Goal: Use online tool/utility: Utilize a website feature to perform a specific function

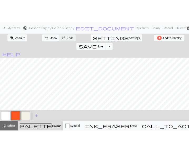
scroll to position [12, 0]
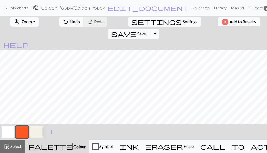
click at [63, 14] on nav "keyboard_arrow_left My charts public Golden Poppy / Golden Poppy edit_document …" at bounding box center [133, 8] width 267 height 16
click at [70, 21] on span "Undo" at bounding box center [75, 21] width 10 height 5
click at [12, 130] on button "button" at bounding box center [8, 132] width 13 height 13
click at [18, 132] on button "button" at bounding box center [22, 132] width 13 height 13
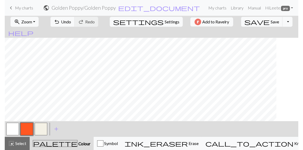
scroll to position [0, 58]
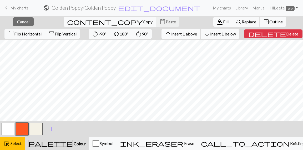
click at [177, 34] on span "Insert 1 above" at bounding box center [184, 33] width 26 height 5
click at [171, 31] on button "arrow_upward Insert 1 above" at bounding box center [180, 34] width 39 height 10
click at [171, 31] on span "Insert 1 above" at bounding box center [184, 33] width 26 height 5
click at [171, 32] on span "Insert 1 above" at bounding box center [184, 33] width 26 height 5
click at [171, 35] on span "Insert 1 above" at bounding box center [184, 33] width 26 height 5
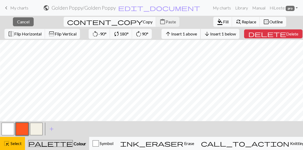
click at [178, 33] on span "Insert 1 above" at bounding box center [184, 33] width 26 height 5
click at [171, 32] on span "Insert 1 above" at bounding box center [184, 33] width 26 height 5
click at [171, 33] on span "Insert 1 above" at bounding box center [184, 33] width 26 height 5
click at [179, 34] on span "Insert 9 above" at bounding box center [184, 33] width 26 height 5
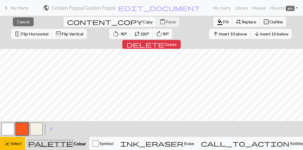
scroll to position [6, 58]
click at [219, 35] on span "Insert 15 above" at bounding box center [233, 33] width 28 height 5
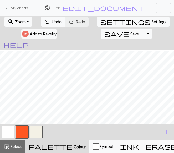
scroll to position [129, 186]
click at [5, 132] on button "button" at bounding box center [8, 132] width 13 height 13
click at [19, 132] on button "button" at bounding box center [22, 132] width 13 height 13
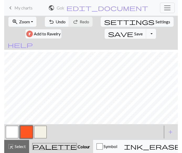
scroll to position [85, 186]
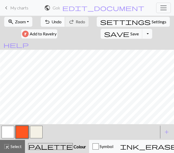
click at [53, 21] on span "Undo" at bounding box center [56, 21] width 10 height 5
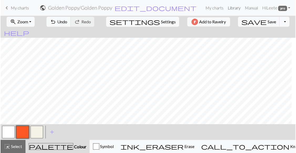
scroll to position [137, 64]
click at [13, 147] on span "Select" at bounding box center [16, 146] width 12 height 5
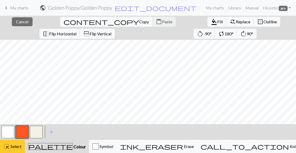
click at [11, 149] on div "highlight_alt Select Select" at bounding box center [12, 147] width 18 height 6
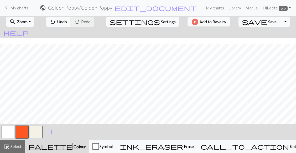
scroll to position [141, 64]
click at [18, 149] on span "Select" at bounding box center [16, 146] width 12 height 5
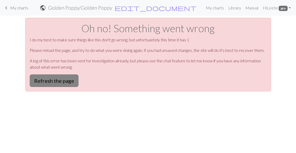
click at [73, 79] on button "Refresh the page" at bounding box center [54, 81] width 49 height 13
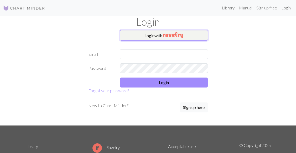
click at [158, 34] on button "Login with" at bounding box center [164, 35] width 88 height 11
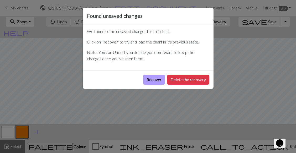
click at [155, 81] on button "Recover" at bounding box center [154, 80] width 22 height 10
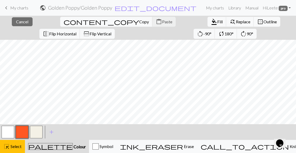
scroll to position [198, 0]
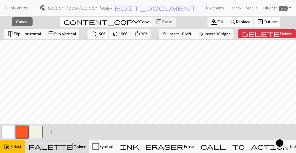
click at [263, 22] on span "Outline" at bounding box center [269, 21] width 13 height 5
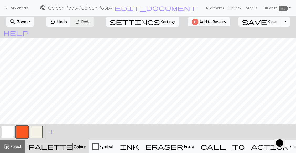
scroll to position [90, 33]
click at [71, 24] on button "undo Undo Undo" at bounding box center [58, 22] width 24 height 10
click at [67, 20] on span "Undo" at bounding box center [62, 21] width 10 height 5
click at [67, 21] on span "Undo" at bounding box center [62, 21] width 10 height 5
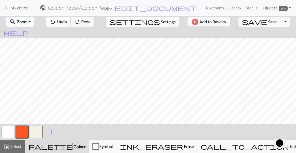
click at [67, 21] on span "Undo" at bounding box center [62, 21] width 10 height 5
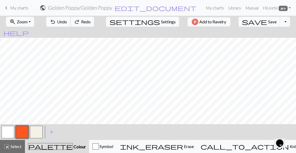
click at [67, 21] on span "Undo" at bounding box center [62, 21] width 10 height 5
click at [5, 134] on button "button" at bounding box center [8, 132] width 13 height 13
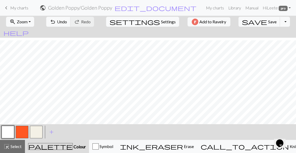
scroll to position [105, 0]
click at [20, 131] on button "button" at bounding box center [22, 132] width 13 height 13
click at [268, 23] on span "Save" at bounding box center [272, 21] width 8 height 5
drag, startPoint x: 252, startPoint y: 20, endPoint x: 260, endPoint y: 21, distance: 8.1
click at [260, 21] on button "save Save Save" at bounding box center [259, 22] width 42 height 10
